Goal: Task Accomplishment & Management: Manage account settings

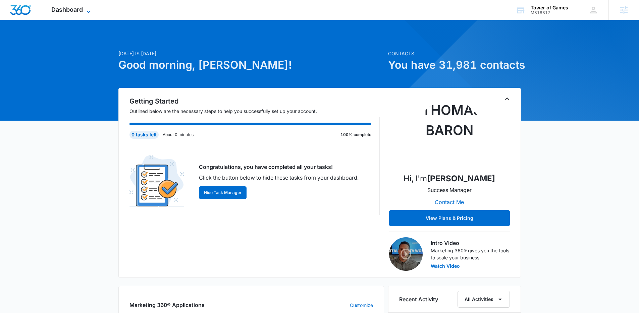
click at [87, 9] on icon at bounding box center [89, 12] width 8 height 8
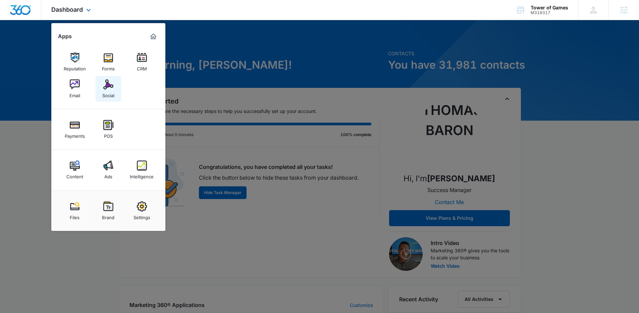
click at [107, 88] on img at bounding box center [108, 84] width 10 height 10
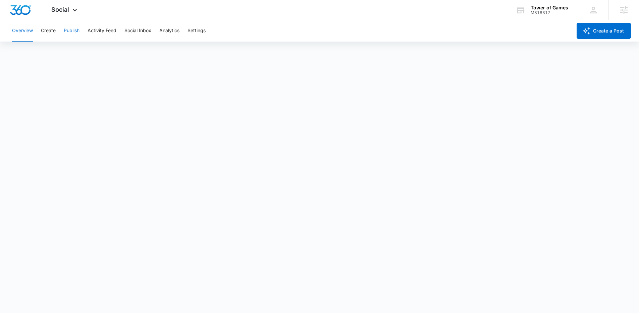
click at [77, 30] on button "Publish" at bounding box center [72, 30] width 16 height 21
click at [50, 49] on button "Schedules" at bounding box center [51, 51] width 23 height 19
click at [52, 34] on button "Create" at bounding box center [48, 30] width 15 height 21
drag, startPoint x: 69, startPoint y: 51, endPoint x: 78, endPoint y: 51, distance: 8.4
click at [70, 51] on button "Approvals" at bounding box center [65, 51] width 22 height 19
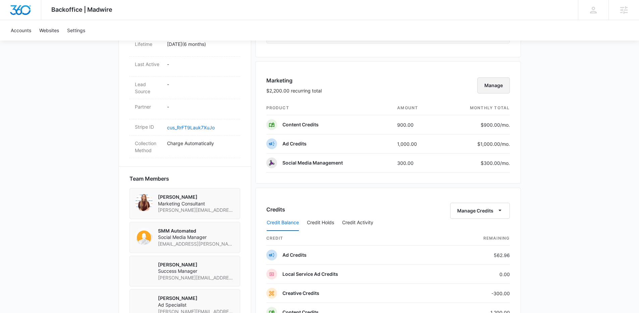
scroll to position [369, 0]
drag, startPoint x: 491, startPoint y: 88, endPoint x: 581, endPoint y: 262, distance: 196.0
click at [597, 122] on div "Backoffice | Madwire Apps Settings Thomas Baron thomas.baron@madwire.com My Pro…" at bounding box center [319, 102] width 639 height 942
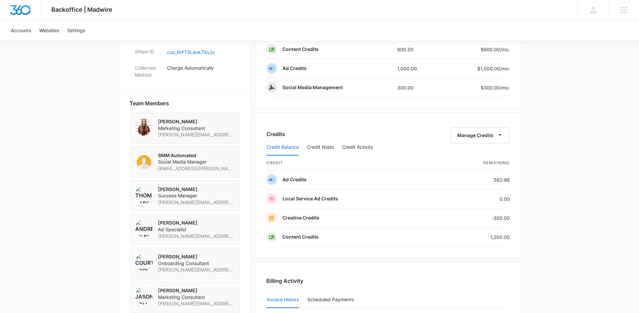
scroll to position [506, 0]
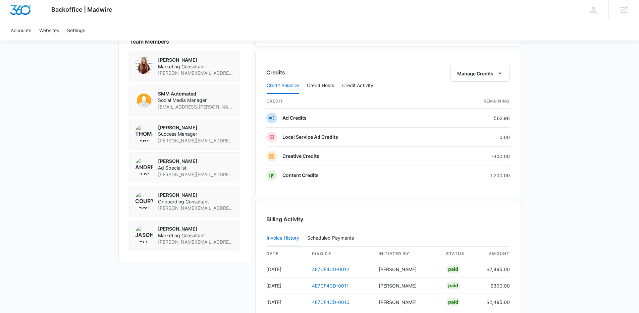
click at [472, 86] on div "Credit Balance Credit Holds Credit Activity" at bounding box center [387, 85] width 243 height 17
click at [469, 81] on div "Credit Balance Credit Holds Credit Activity" at bounding box center [387, 85] width 243 height 17
click at [469, 79] on div "Credit Balance Credit Holds Credit Activity" at bounding box center [387, 85] width 243 height 17
click at [469, 72] on button "Manage Credits" at bounding box center [480, 74] width 60 height 16
click at [480, 95] on div "Transfer Credits" at bounding box center [475, 95] width 35 height 5
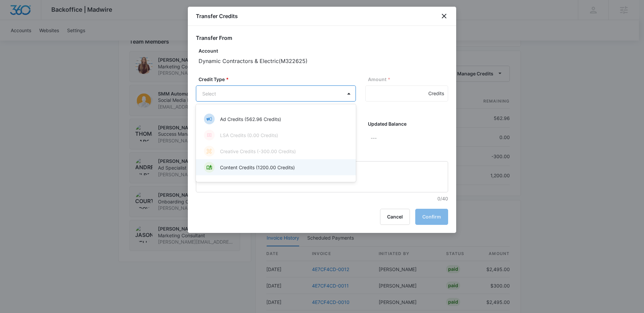
click at [303, 171] on div "Content Credits (1200.00 Credits)" at bounding box center [275, 167] width 143 height 11
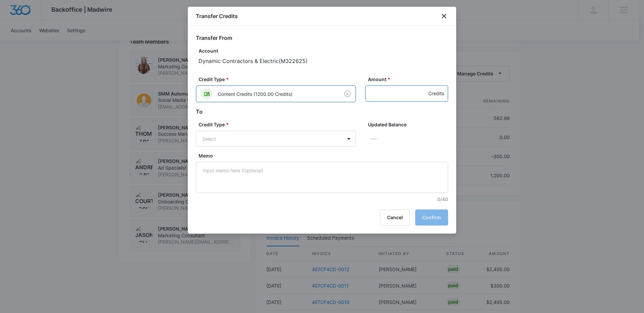
click at [378, 97] on input "Amount *" at bounding box center [406, 94] width 83 height 16
type input "300"
click at [238, 159] on div "Creative Credits (-300.00 Credits)" at bounding box center [275, 164] width 143 height 11
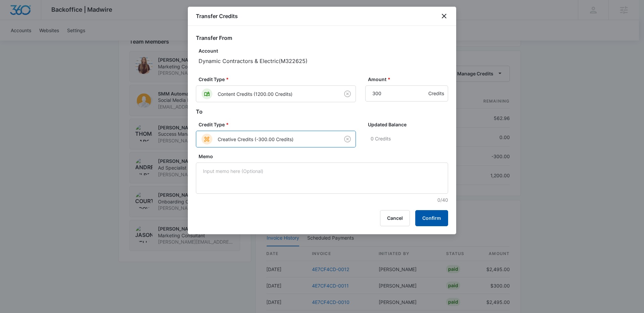
click at [437, 219] on button "Confirm" at bounding box center [431, 218] width 33 height 16
